Goal: Communication & Community: Share content

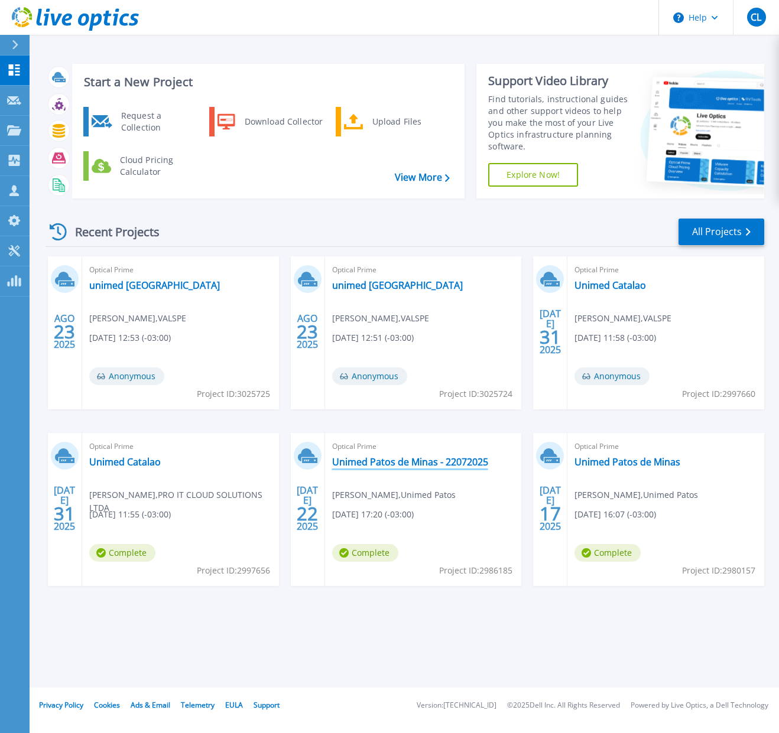
click at [387, 467] on link "Unimed Patos de Minas - 22072025" at bounding box center [410, 462] width 156 height 12
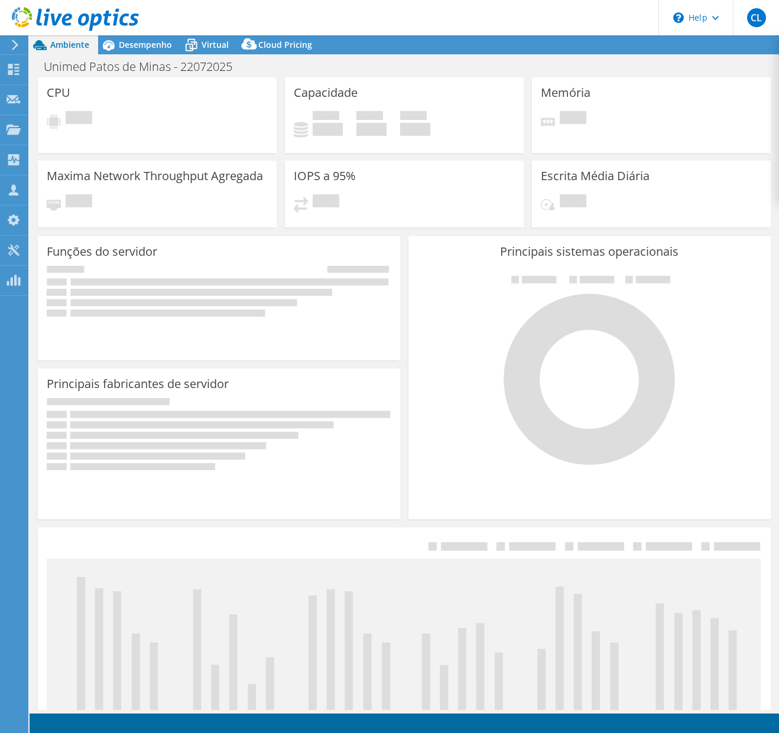
scroll to position [6, 0]
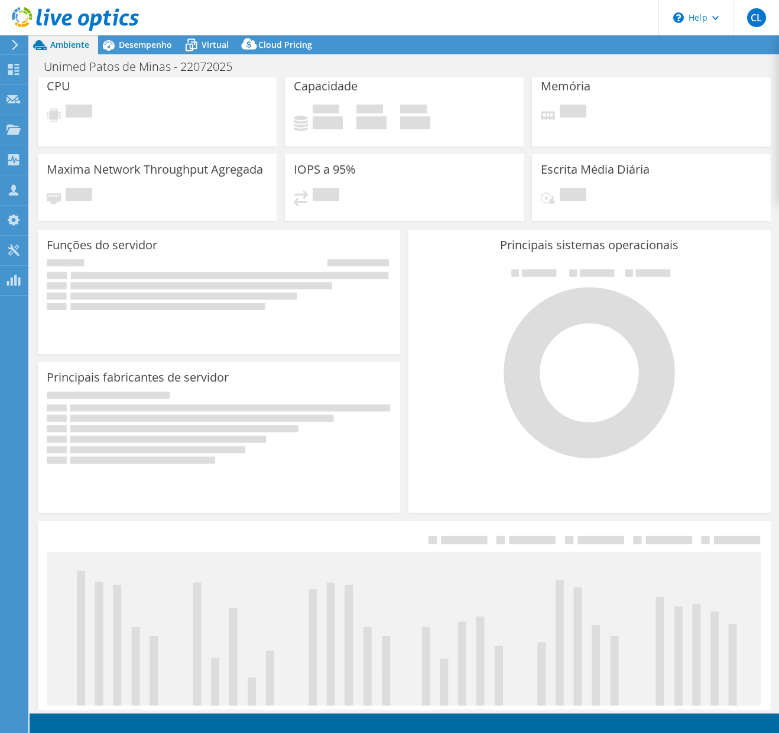
select select "USD"
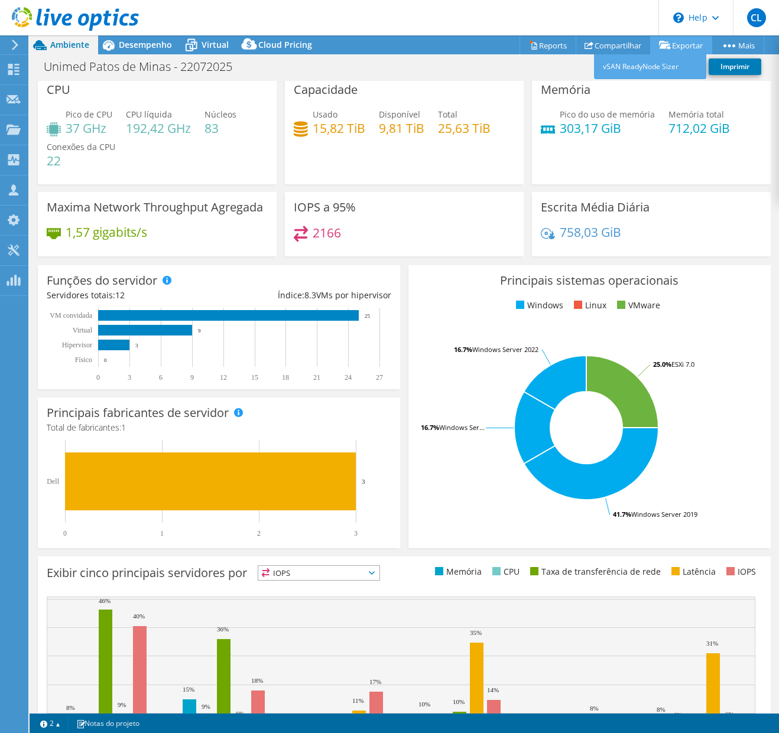
click at [679, 50] on link "Exportar" at bounding box center [681, 45] width 62 height 18
click at [657, 63] on link "vSAN ReadyNode Sizer" at bounding box center [650, 66] width 112 height 25
click at [613, 48] on link "Compartilhar" at bounding box center [612, 45] width 75 height 18
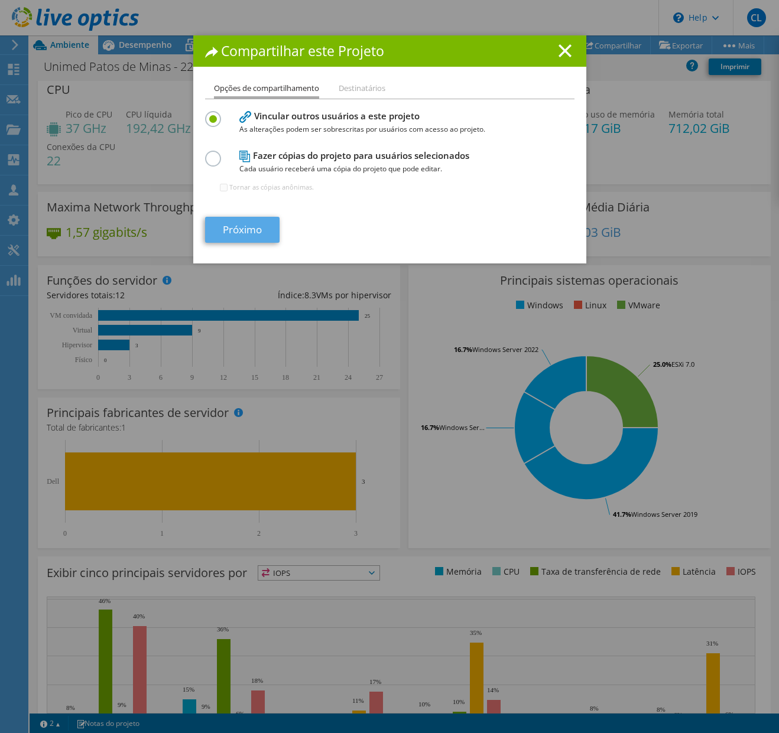
click at [235, 224] on link "Próximo" at bounding box center [242, 230] width 74 height 26
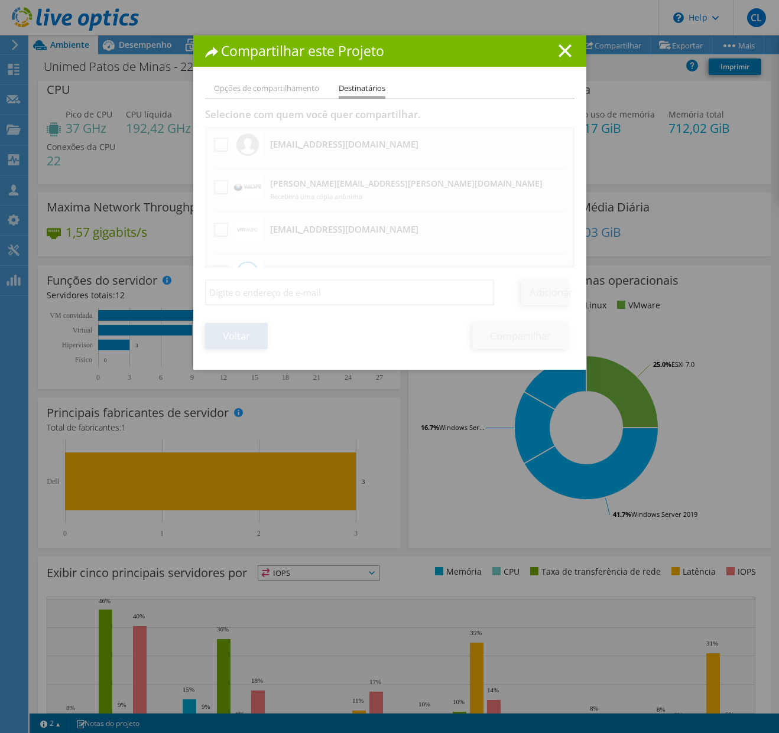
scroll to position [1, 0]
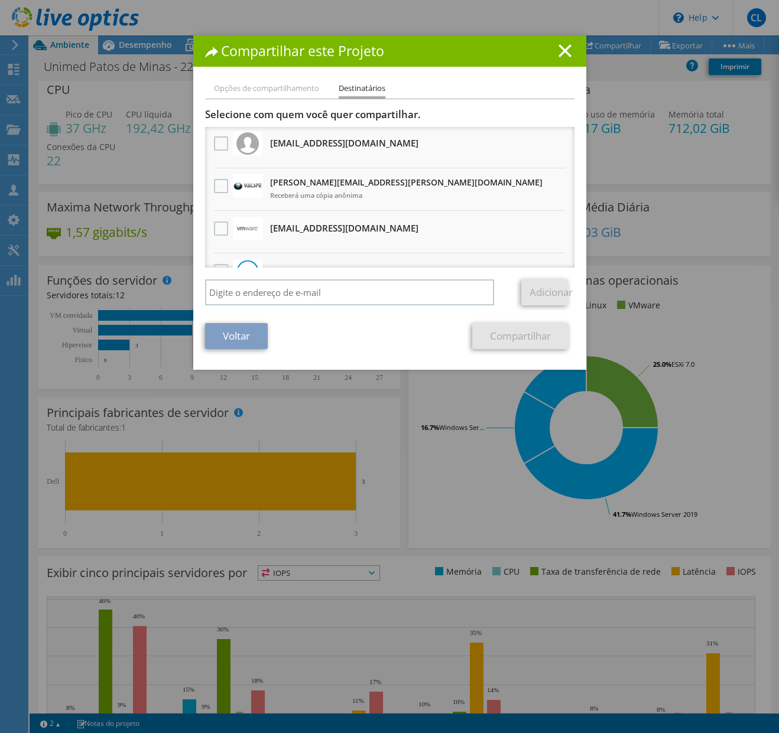
click at [304, 180] on h3 "[PERSON_NAME][EMAIL_ADDRESS][PERSON_NAME][DOMAIN_NAME] [PERSON_NAME] uma cópia …" at bounding box center [406, 189] width 272 height 32
click at [219, 185] on label at bounding box center [222, 186] width 17 height 14
click at [0, 0] on input "checkbox" at bounding box center [0, 0] width 0 height 0
click at [535, 340] on link "Compartilhar" at bounding box center [520, 336] width 96 height 26
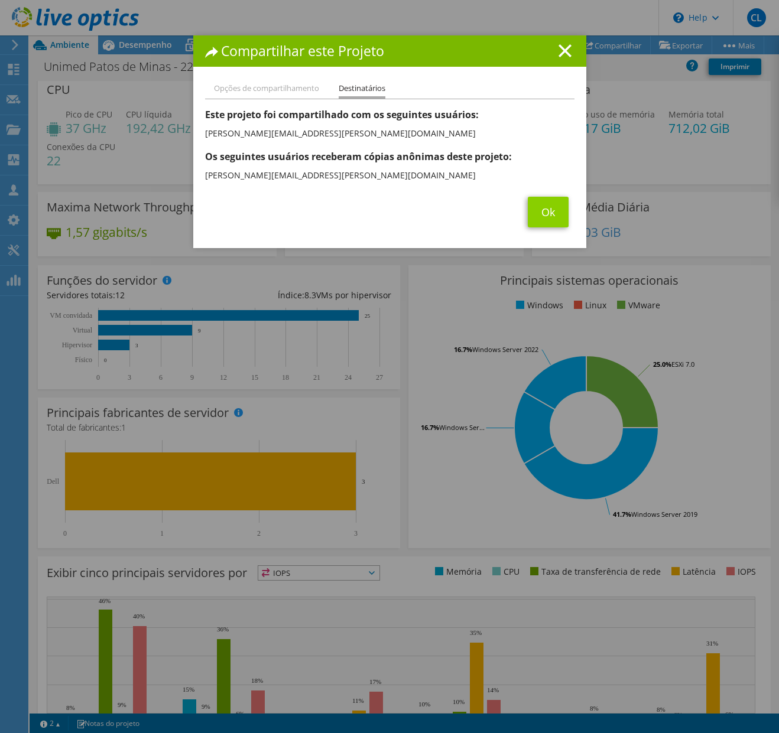
click at [559, 217] on link "Ok" at bounding box center [547, 212] width 41 height 31
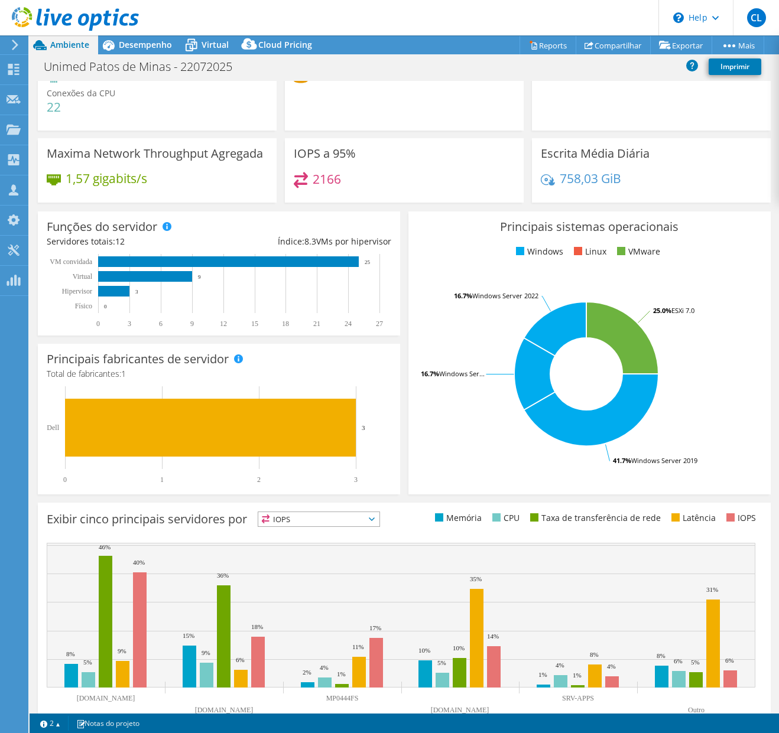
scroll to position [87, 0]
